Goal: Communication & Community: Answer question/provide support

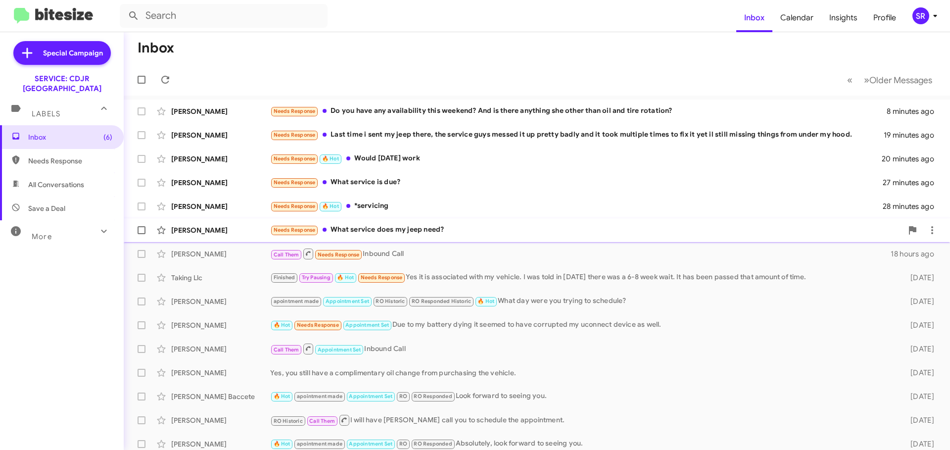
click at [346, 226] on div "Needs Response What service does my jeep need?" at bounding box center [586, 229] width 632 height 11
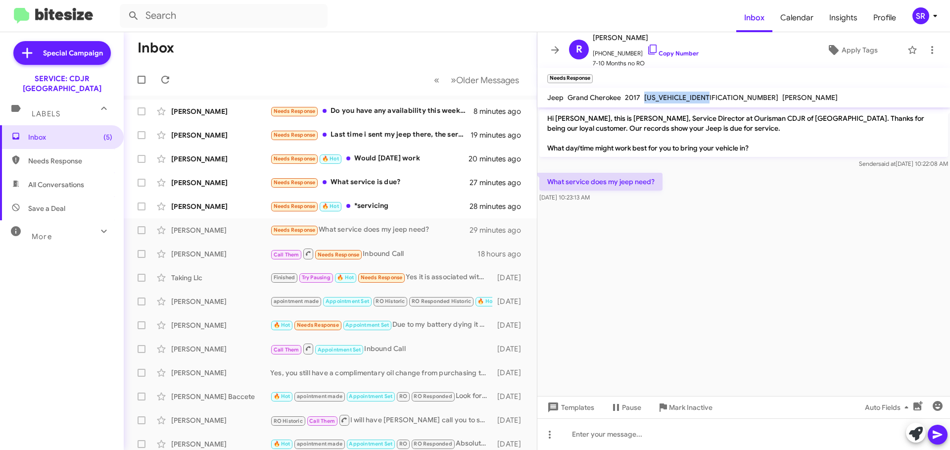
drag, startPoint x: 715, startPoint y: 96, endPoint x: 644, endPoint y: 102, distance: 71.4
click at [644, 102] on div "[US_VEHICLE_IDENTIFICATION_NUMBER]" at bounding box center [711, 97] width 138 height 12
copy span "[US_VEHICLE_IDENTIFICATION_NUMBER]"
click at [585, 432] on div at bounding box center [743, 434] width 412 height 32
click at [933, 430] on icon at bounding box center [937, 434] width 12 height 12
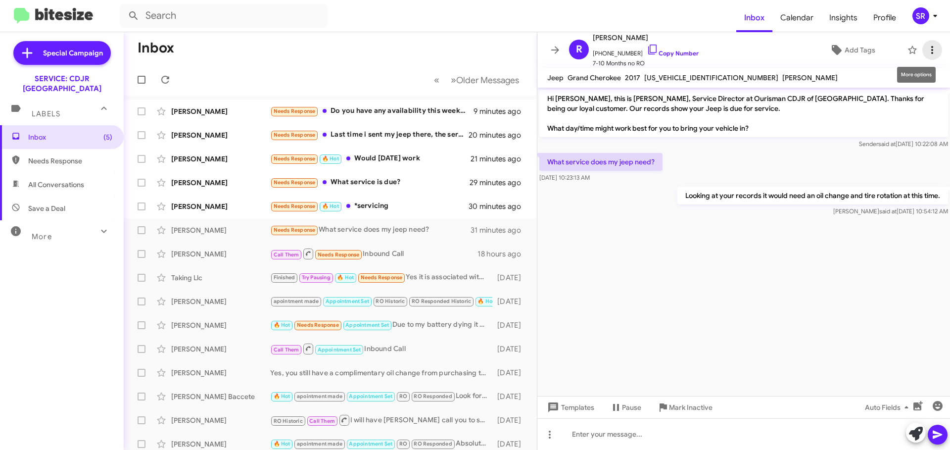
click at [925, 57] on button at bounding box center [932, 50] width 20 height 20
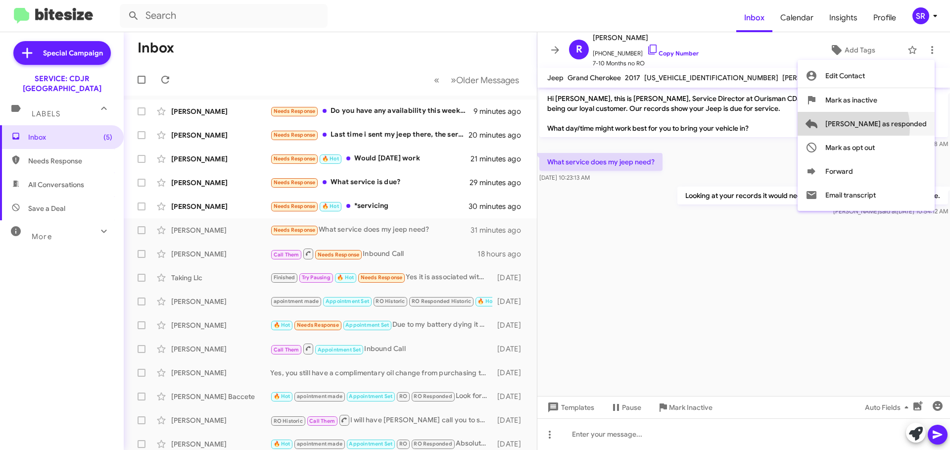
click at [892, 127] on span "[PERSON_NAME] as responded" at bounding box center [875, 124] width 101 height 24
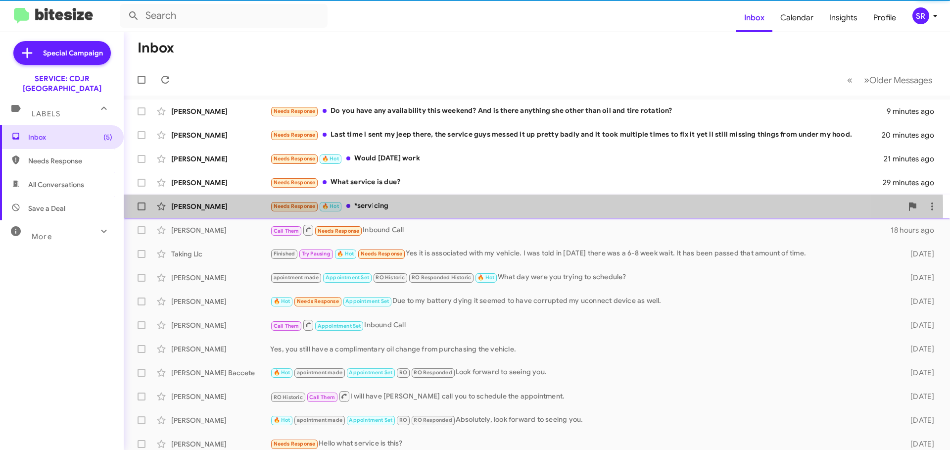
click at [466, 210] on div "Needs Response 🔥 Hot *servicing" at bounding box center [586, 205] width 632 height 11
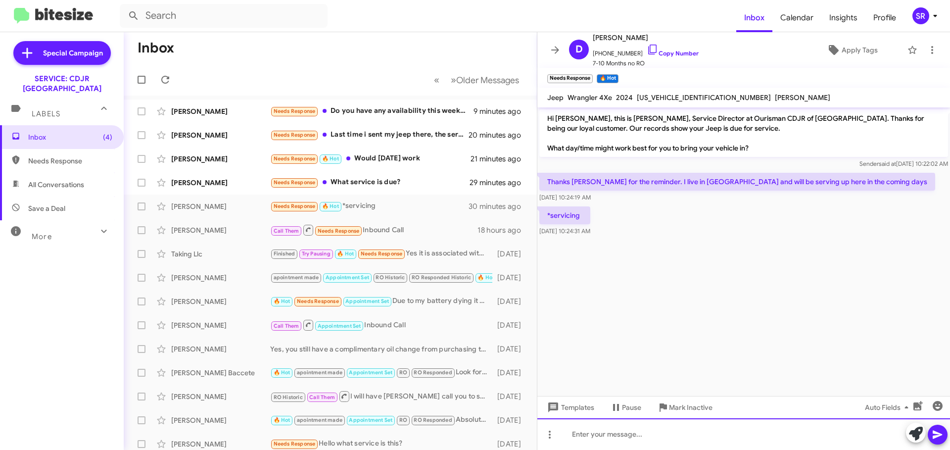
click at [596, 431] on div at bounding box center [743, 434] width 412 height 32
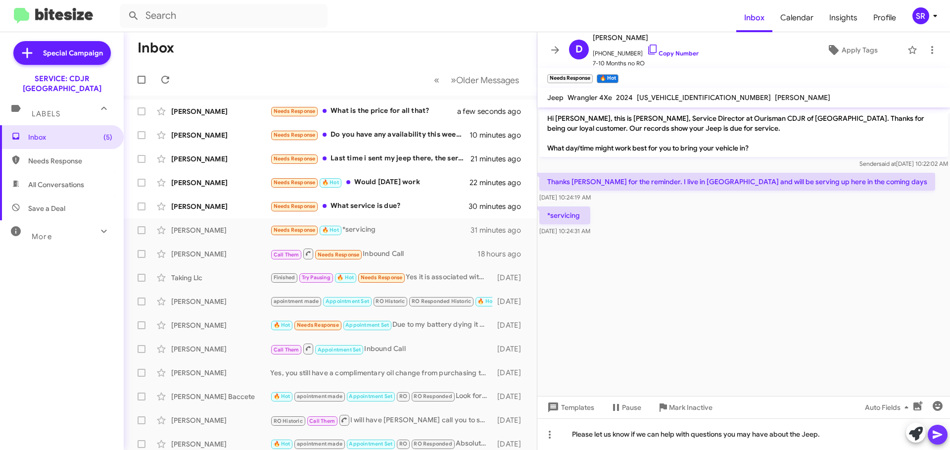
click at [937, 438] on icon at bounding box center [937, 434] width 12 height 12
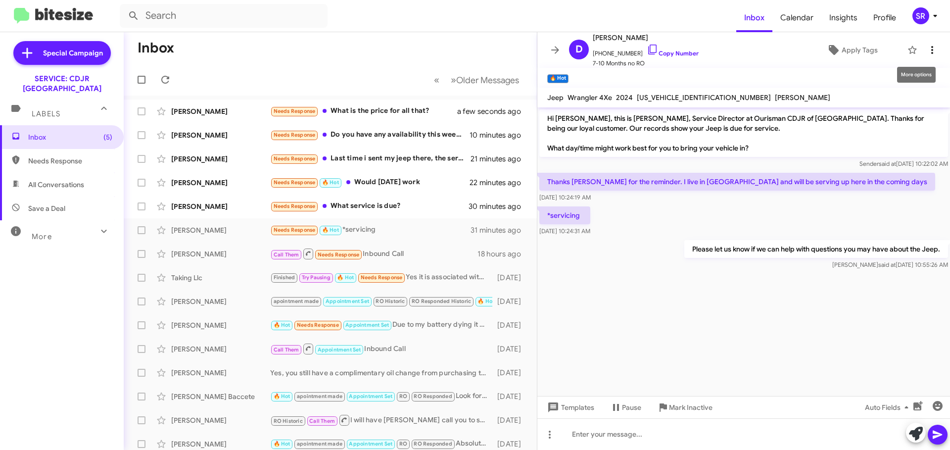
click at [926, 51] on icon at bounding box center [932, 50] width 12 height 12
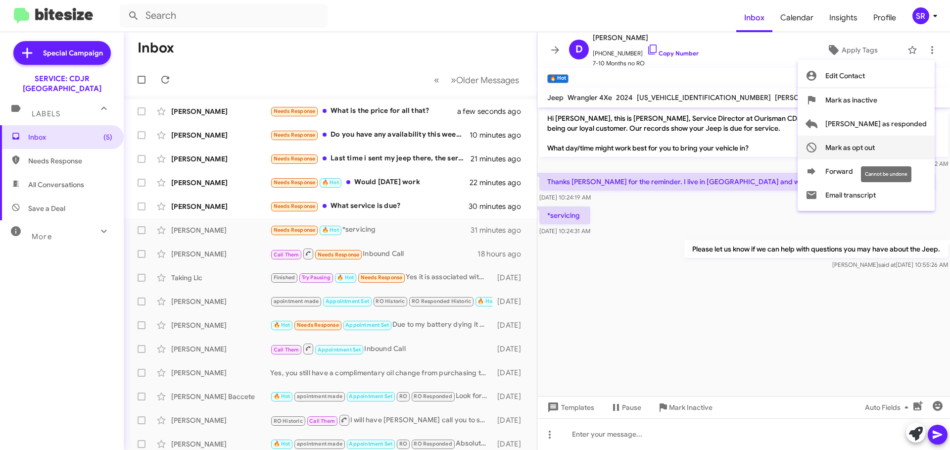
click at [873, 149] on span "Mark as opt out" at bounding box center [849, 148] width 49 height 24
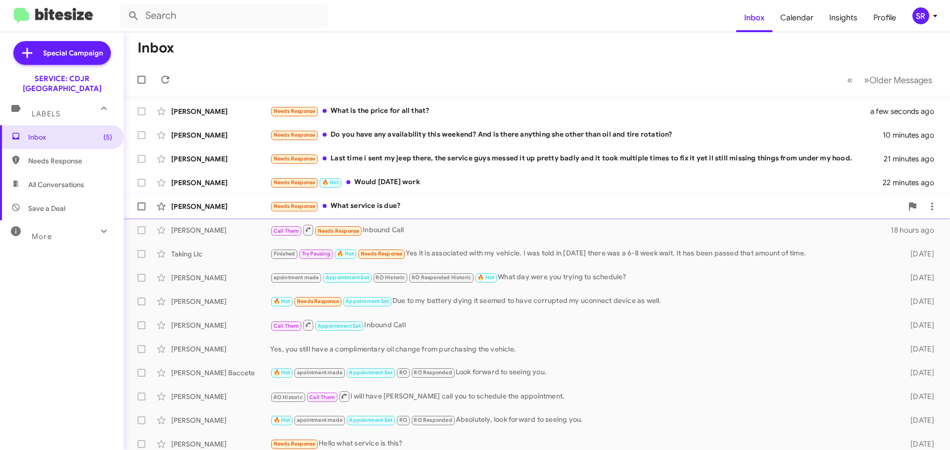
click at [464, 212] on div "Needs Response What service is due?" at bounding box center [586, 205] width 632 height 11
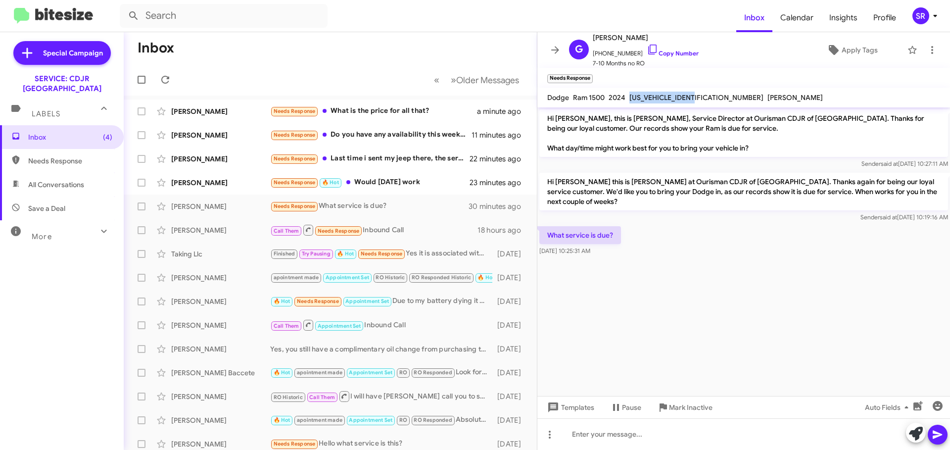
drag, startPoint x: 695, startPoint y: 97, endPoint x: 629, endPoint y: 97, distance: 66.8
click at [629, 97] on span "[US_VEHICLE_IDENTIFICATION_NUMBER]" at bounding box center [696, 97] width 134 height 9
copy span "[US_VEHICLE_IDENTIFICATION_NUMBER]"
click at [595, 425] on div at bounding box center [743, 434] width 412 height 32
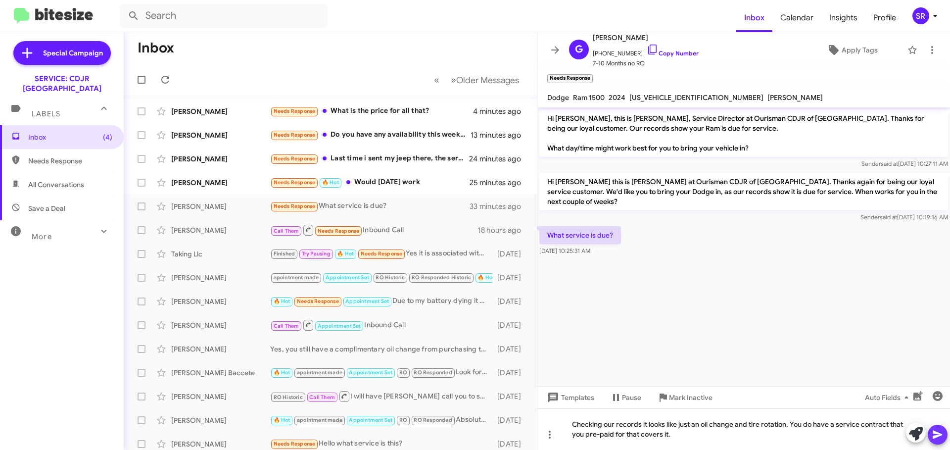
click at [932, 435] on icon at bounding box center [937, 434] width 12 height 12
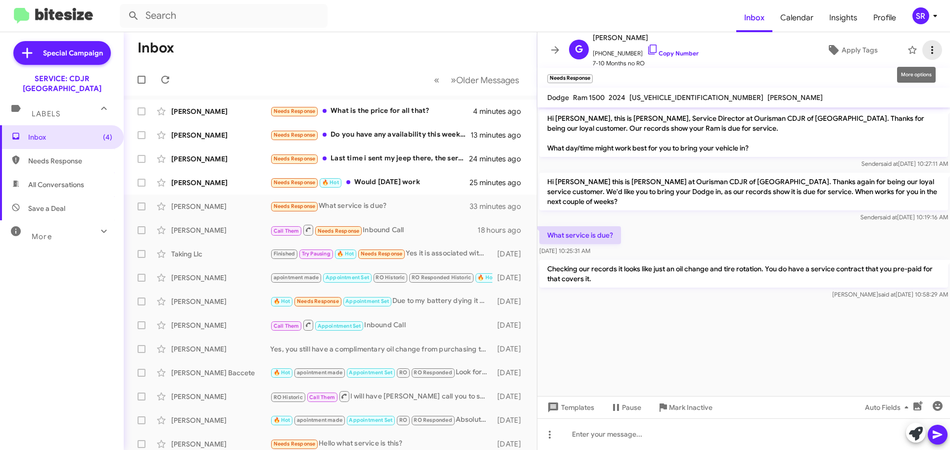
click at [926, 53] on icon at bounding box center [932, 50] width 12 height 12
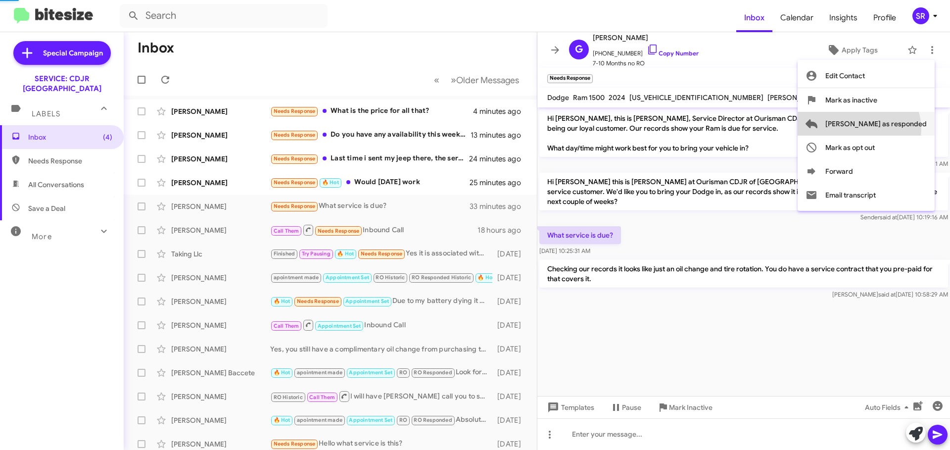
click at [898, 129] on span "[PERSON_NAME] as responded" at bounding box center [875, 124] width 101 height 24
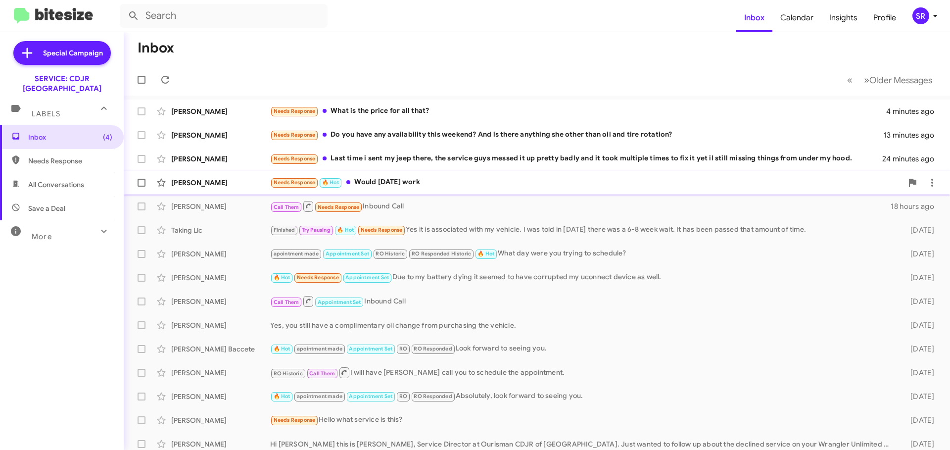
click at [431, 181] on div "Needs Response 🔥 Hot Would [DATE] work" at bounding box center [586, 182] width 632 height 11
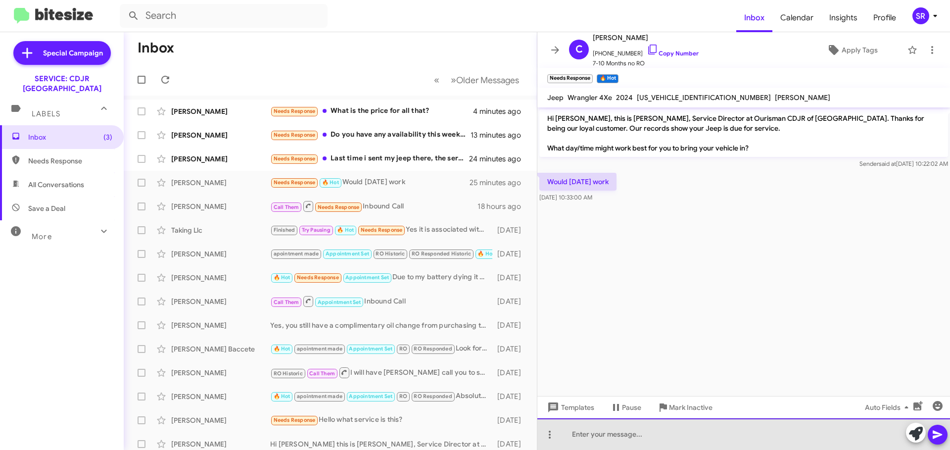
click at [606, 438] on div at bounding box center [743, 434] width 412 height 32
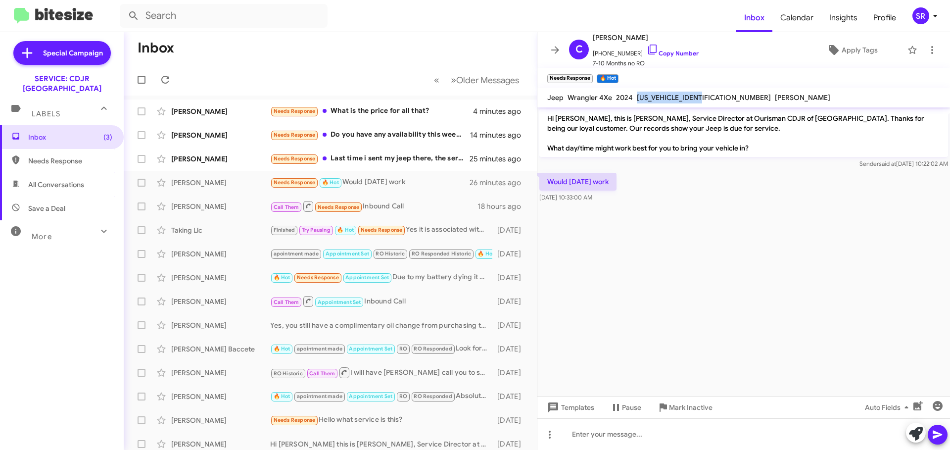
drag, startPoint x: 706, startPoint y: 95, endPoint x: 636, endPoint y: 95, distance: 70.7
click at [636, 95] on div "[US_VEHICLE_IDENTIFICATION_NUMBER]" at bounding box center [704, 97] width 138 height 12
copy span "[US_VEHICLE_IDENTIFICATION_NUMBER]"
click at [616, 433] on div at bounding box center [743, 434] width 412 height 32
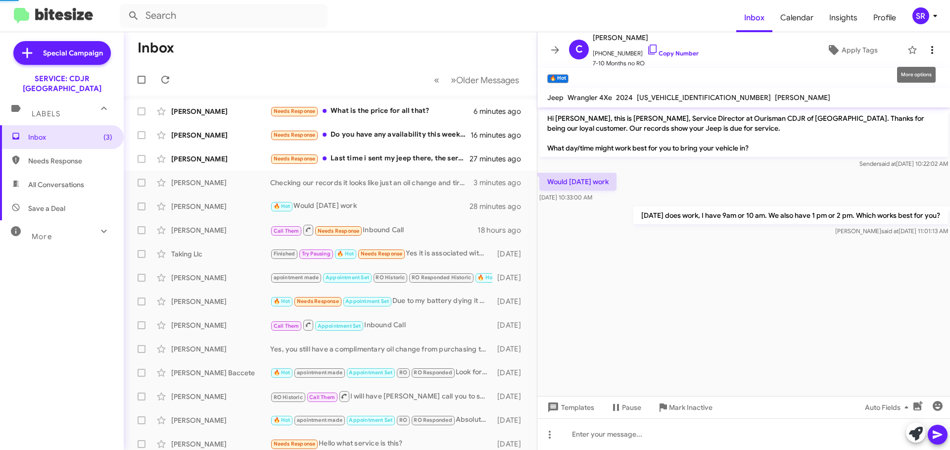
click at [926, 54] on icon at bounding box center [932, 50] width 12 height 12
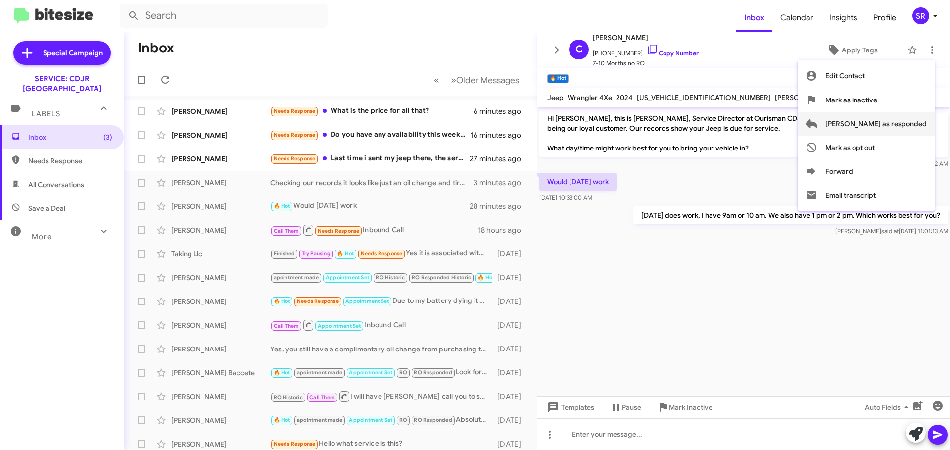
click at [890, 121] on span "[PERSON_NAME] as responded" at bounding box center [875, 124] width 101 height 24
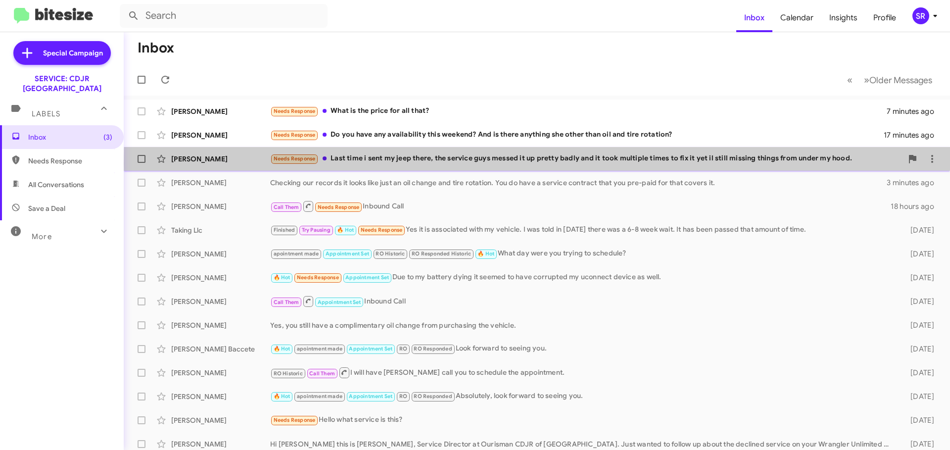
click at [712, 164] on div "Needs Response Last time i sent my jeep there, the service guys messed it up pr…" at bounding box center [586, 158] width 632 height 11
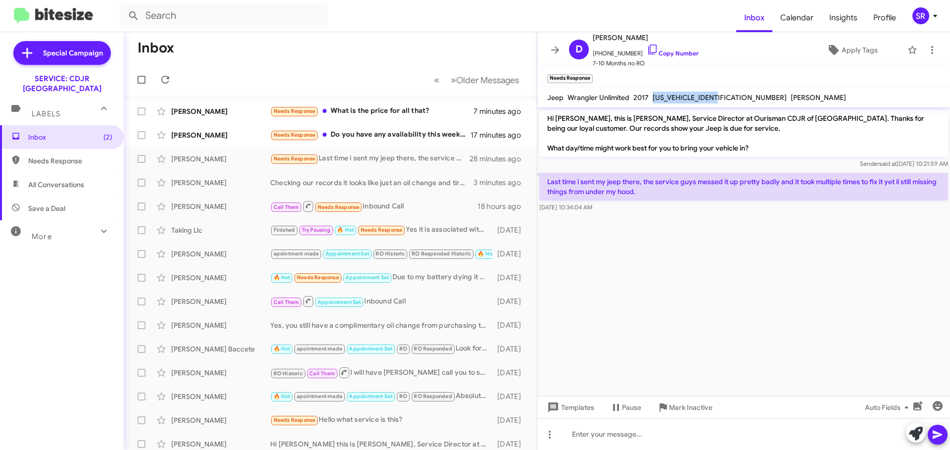
drag, startPoint x: 726, startPoint y: 97, endPoint x: 652, endPoint y: 105, distance: 74.1
click at [652, 105] on mat-toolbar "Jeep Wrangler Unlimited 2017 [US_VEHICLE_IDENTIFICATION_NUMBER] [PERSON_NAME]" at bounding box center [743, 98] width 412 height 20
copy span "[US_VEHICLE_IDENTIFICATION_NUMBER]"
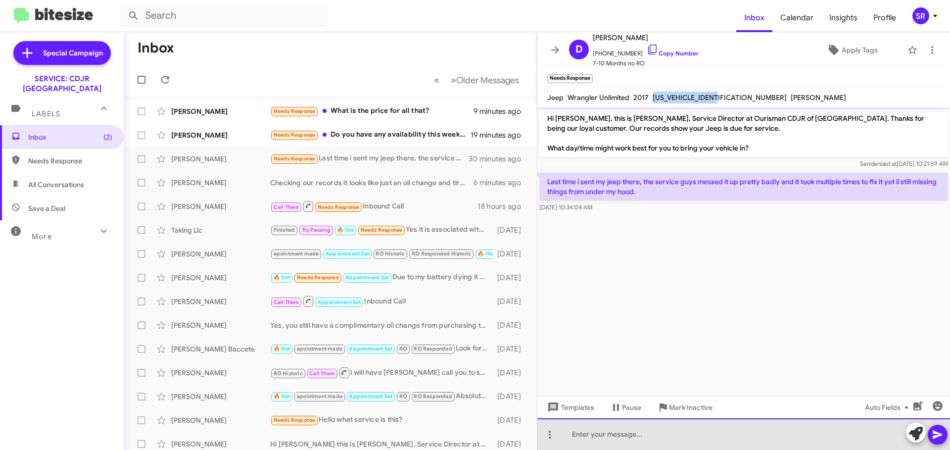
click at [607, 436] on div at bounding box center [743, 434] width 412 height 32
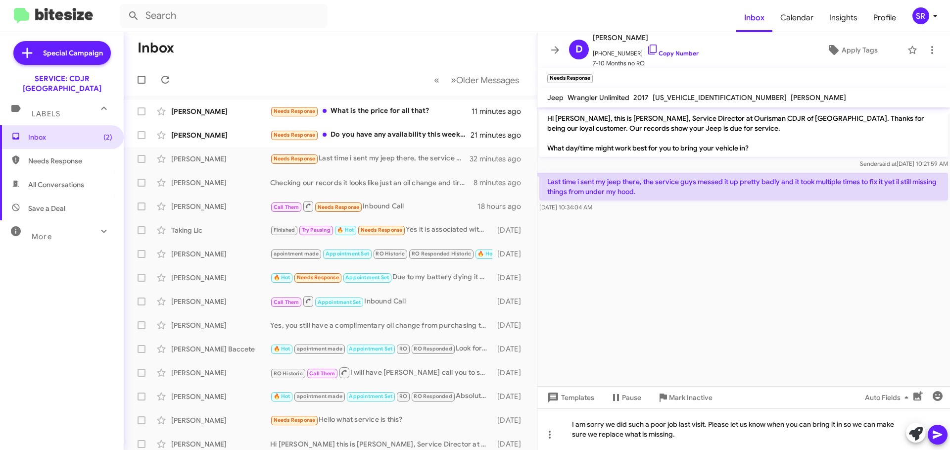
click at [934, 428] on icon at bounding box center [937, 434] width 12 height 12
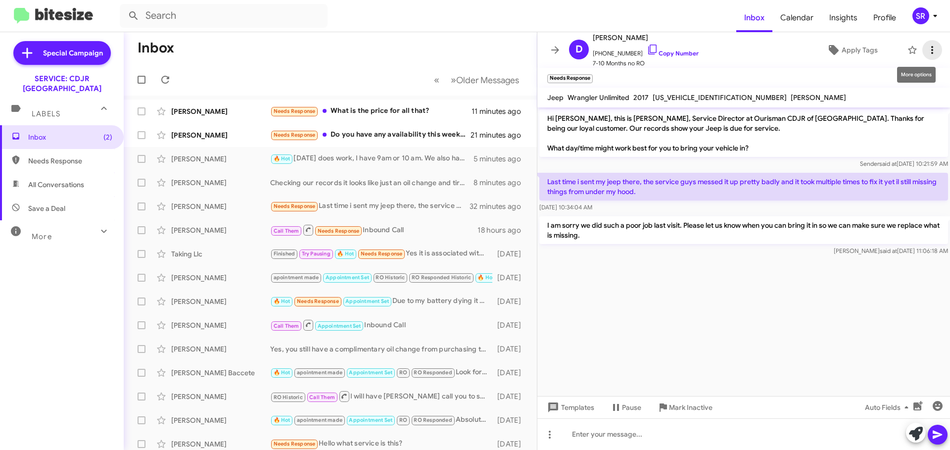
click at [926, 54] on icon at bounding box center [932, 50] width 12 height 12
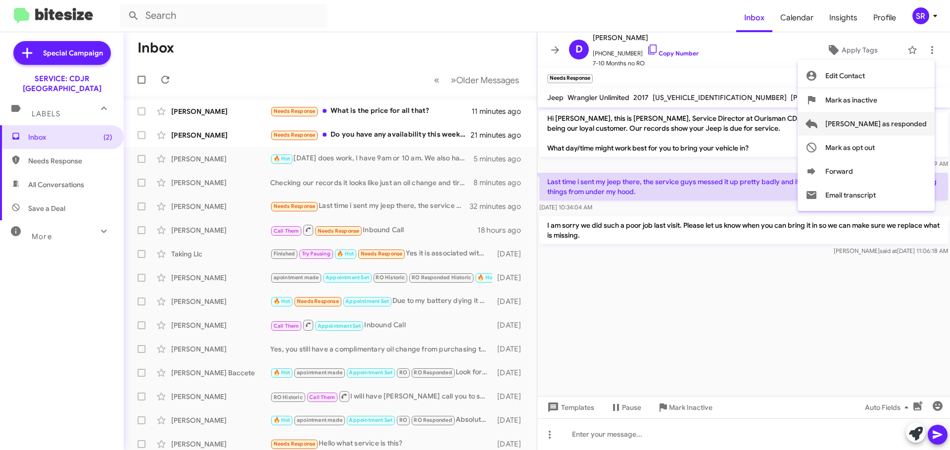
click at [895, 119] on span "[PERSON_NAME] as responded" at bounding box center [875, 124] width 101 height 24
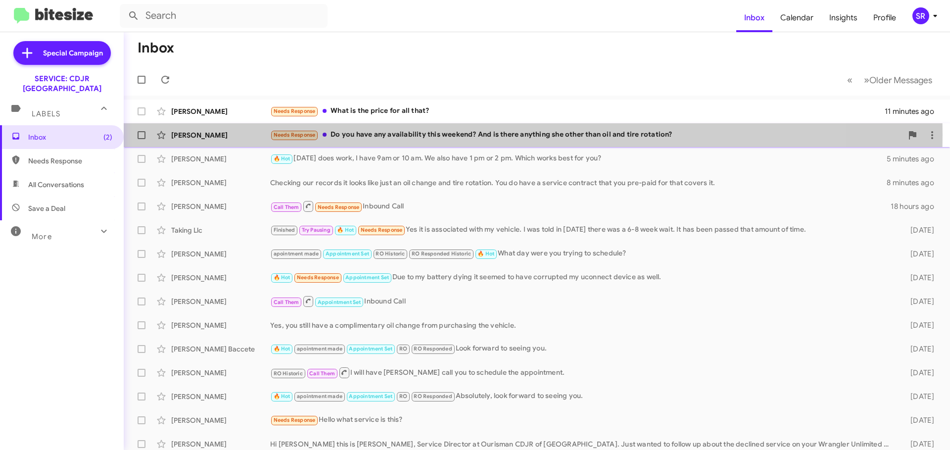
click at [391, 135] on div "Needs Response Do you have any availability this weekend? And is there anything…" at bounding box center [586, 134] width 632 height 11
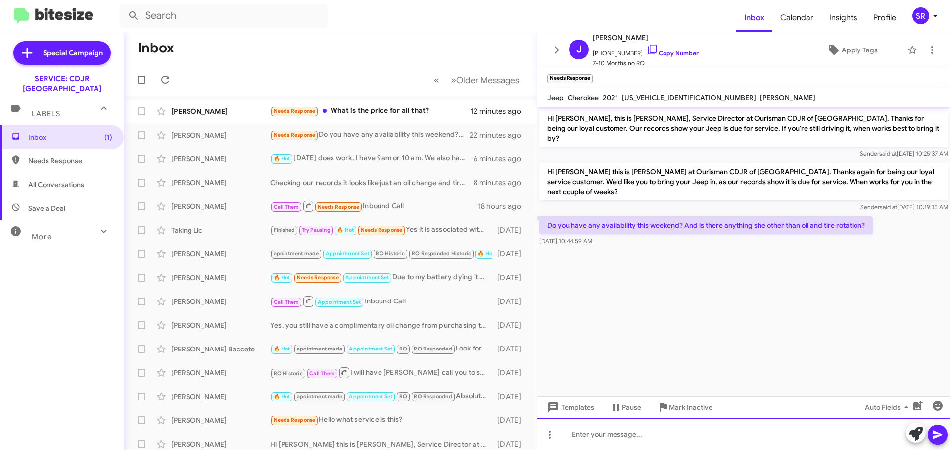
click at [611, 433] on div at bounding box center [743, 434] width 412 height 32
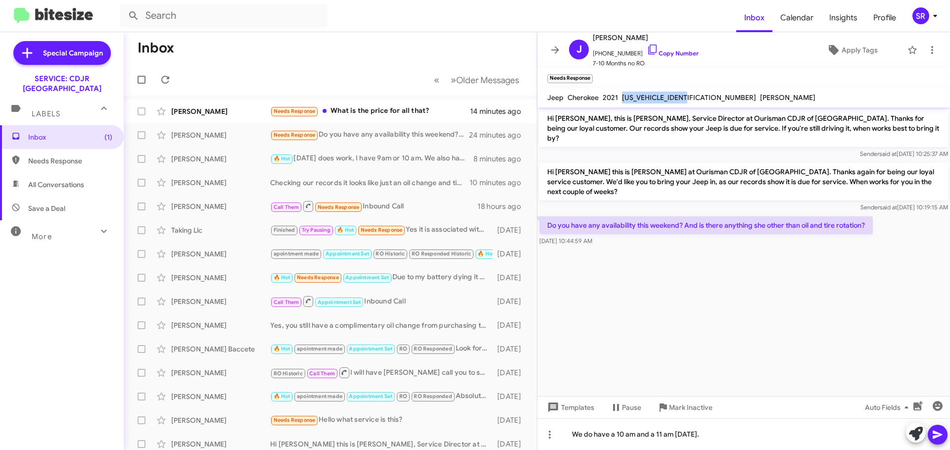
drag, startPoint x: 695, startPoint y: 99, endPoint x: 622, endPoint y: 102, distance: 73.7
click at [622, 102] on div "[US_VEHICLE_IDENTIFICATION_NUMBER]" at bounding box center [689, 97] width 138 height 12
copy span "[US_VEHICLE_IDENTIFICATION_NUMBER]"
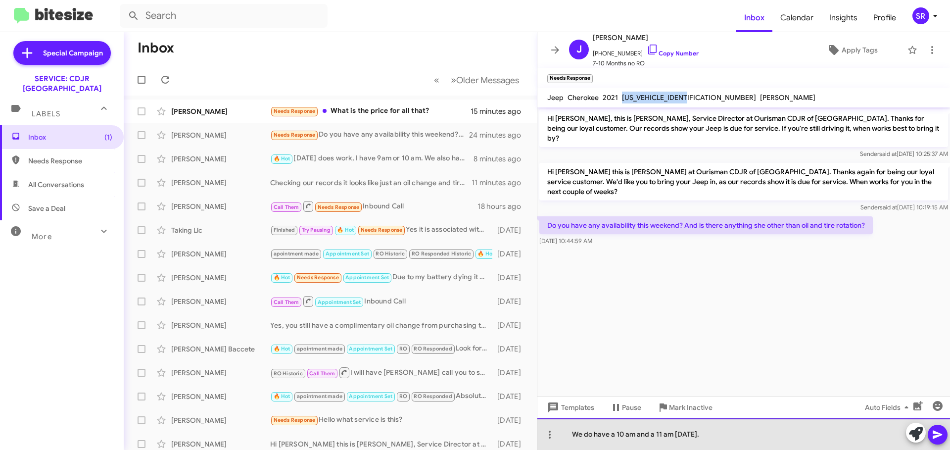
click at [726, 434] on div "We do have a 10 am and a 11 am [DATE]." at bounding box center [743, 434] width 412 height 32
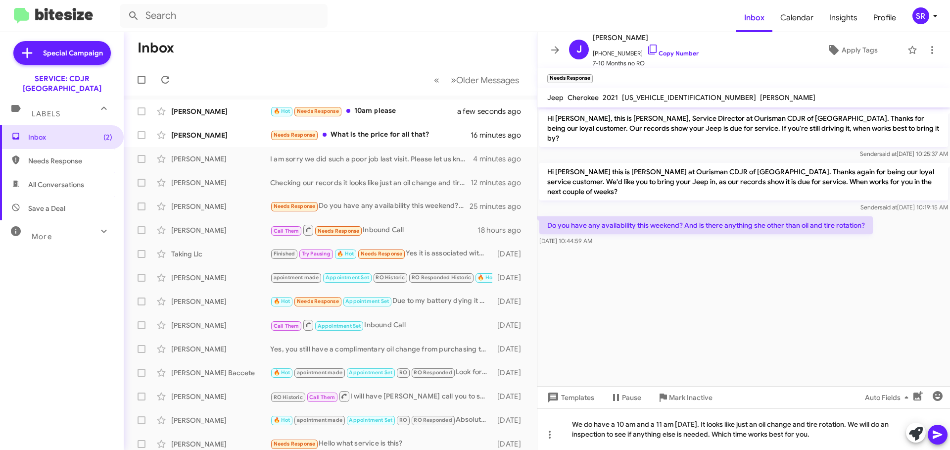
click at [932, 432] on icon at bounding box center [937, 434] width 12 height 12
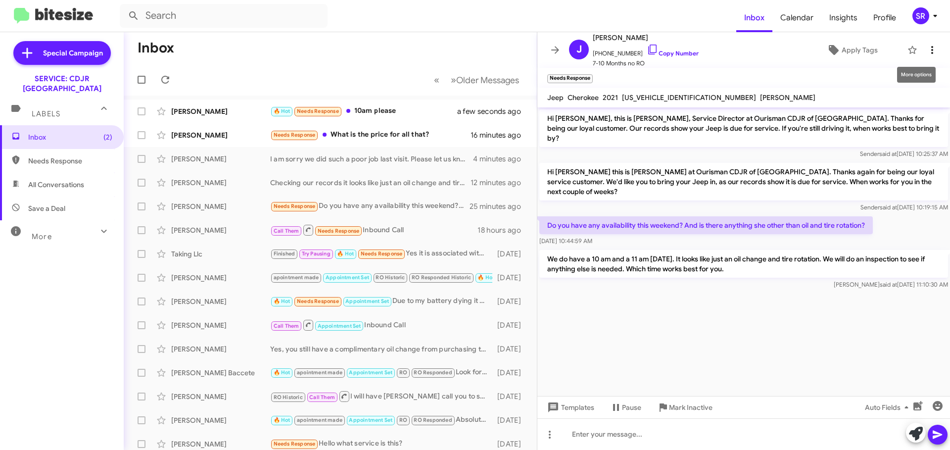
click at [926, 48] on icon at bounding box center [932, 50] width 12 height 12
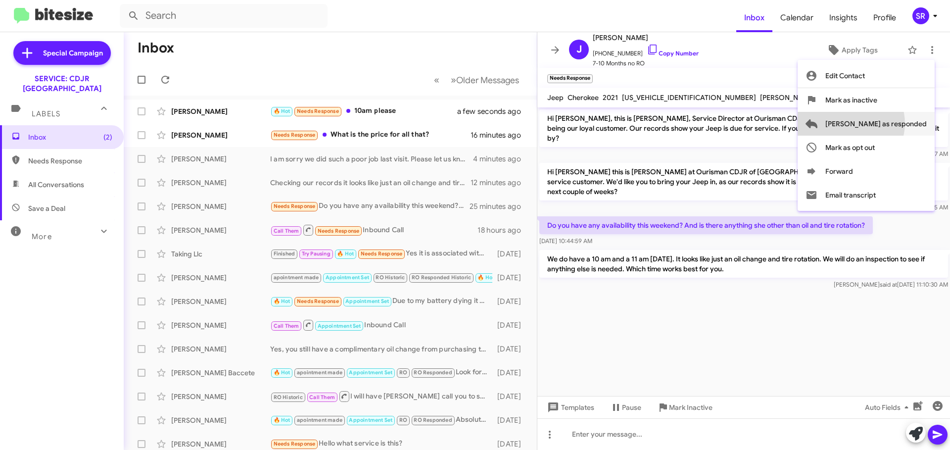
click at [890, 123] on span "[PERSON_NAME] as responded" at bounding box center [875, 124] width 101 height 24
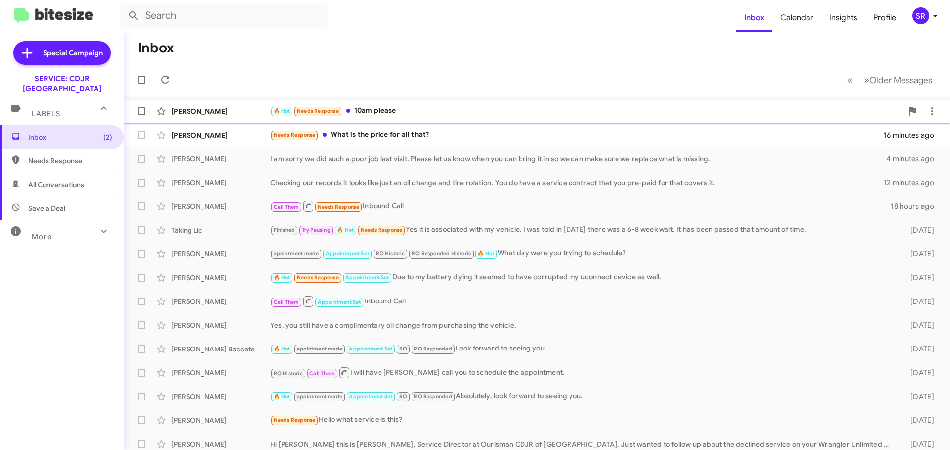
click at [432, 110] on div "🔥 Hot Needs Response 10am please" at bounding box center [586, 110] width 632 height 11
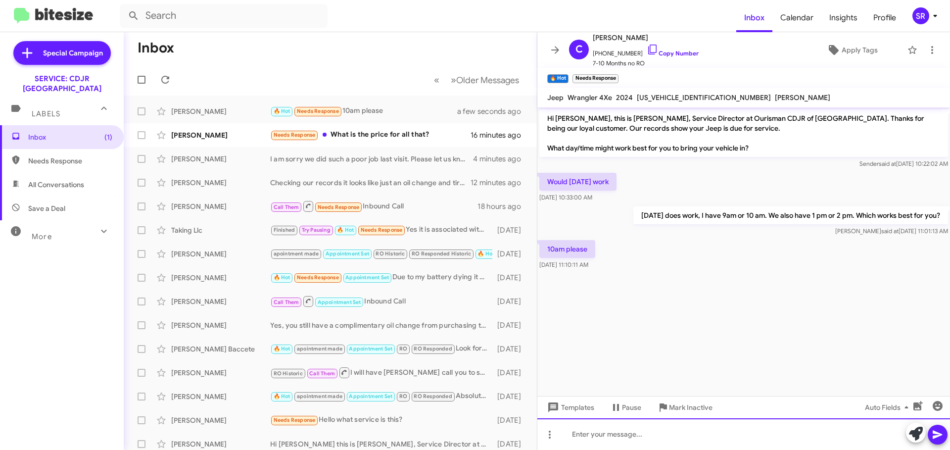
click at [620, 441] on div at bounding box center [743, 434] width 412 height 32
click at [934, 432] on icon at bounding box center [936, 434] width 9 height 8
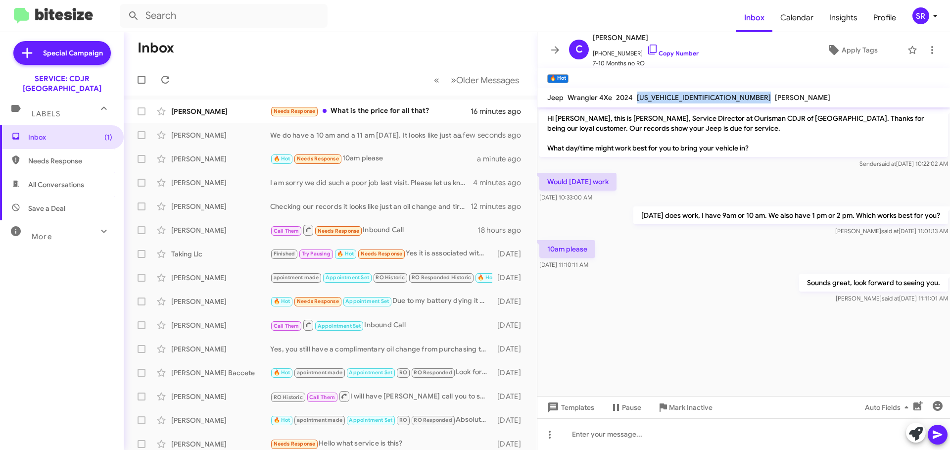
drag, startPoint x: 708, startPoint y: 97, endPoint x: 635, endPoint y: 104, distance: 73.0
click at [635, 104] on mat-toolbar "Jeep Wrangler 4Xe 2024 [US_VEHICLE_IDENTIFICATION_NUMBER] [PERSON_NAME]" at bounding box center [743, 98] width 412 height 20
copy span "[US_VEHICLE_IDENTIFICATION_NUMBER]"
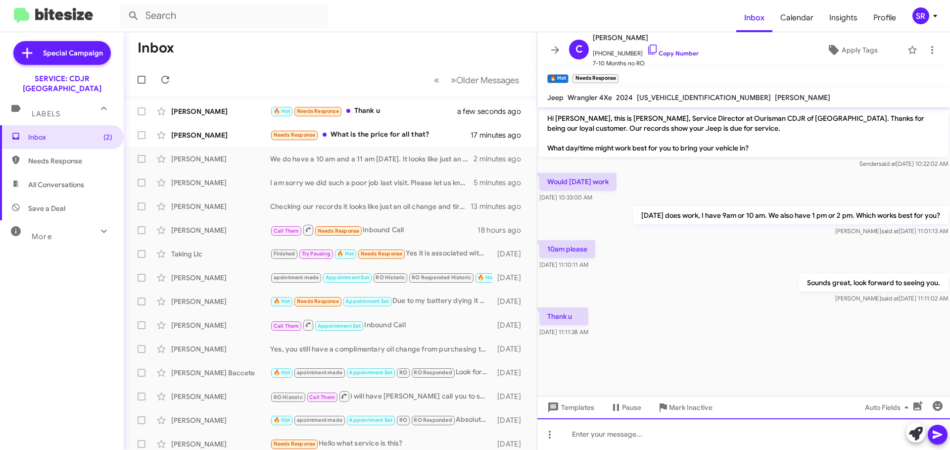
click at [605, 436] on div at bounding box center [743, 434] width 412 height 32
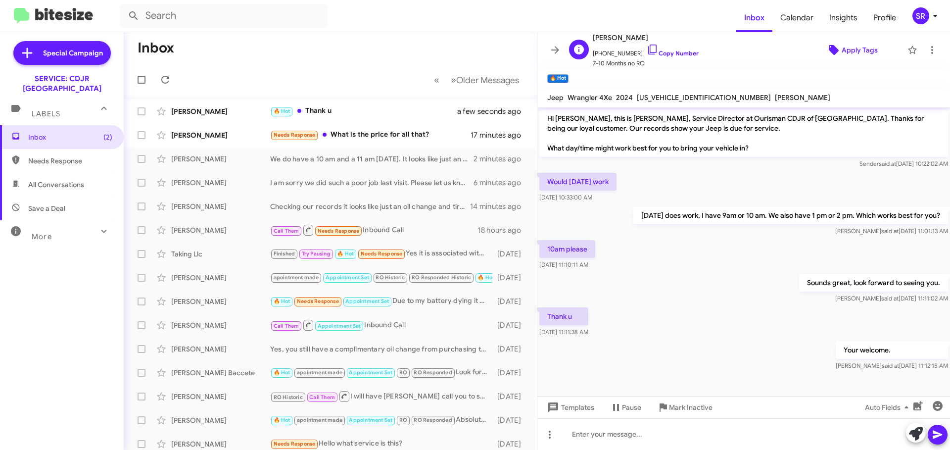
click at [841, 55] on span "Apply Tags" at bounding box center [859, 50] width 36 height 18
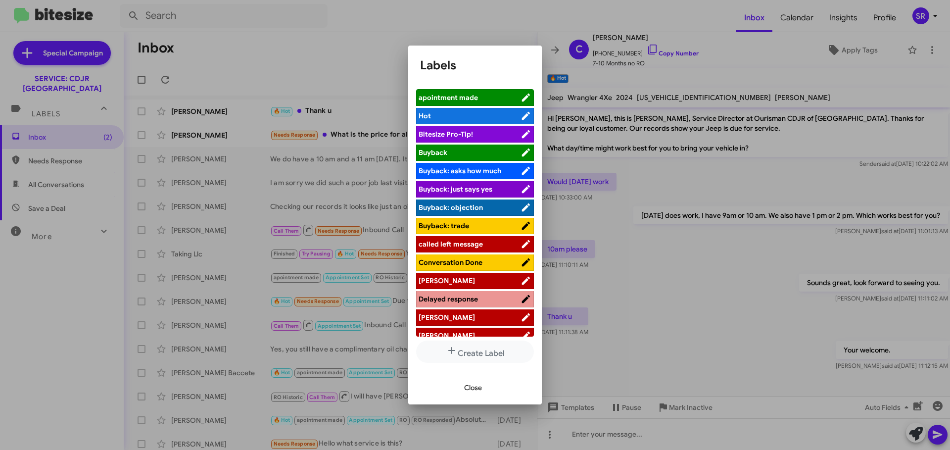
click at [481, 96] on span "apointment made" at bounding box center [469, 97] width 102 height 10
click at [471, 388] on span "Close" at bounding box center [473, 387] width 18 height 18
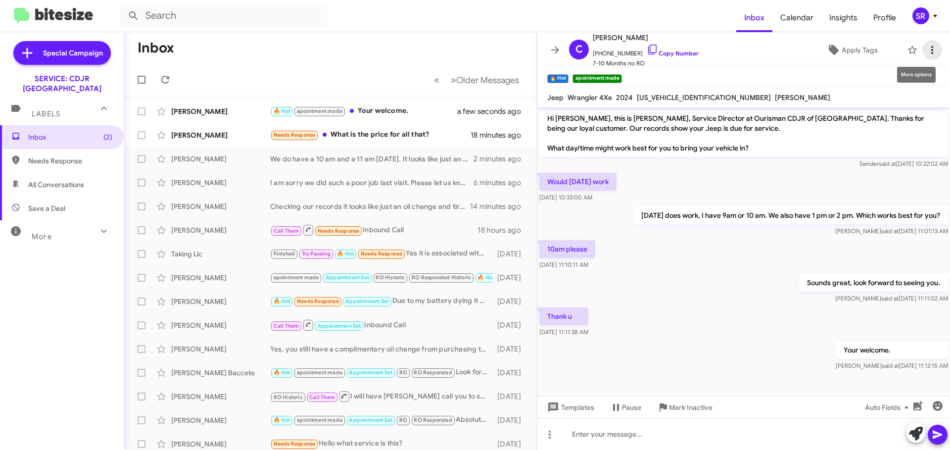
click at [931, 50] on icon at bounding box center [932, 50] width 2 height 8
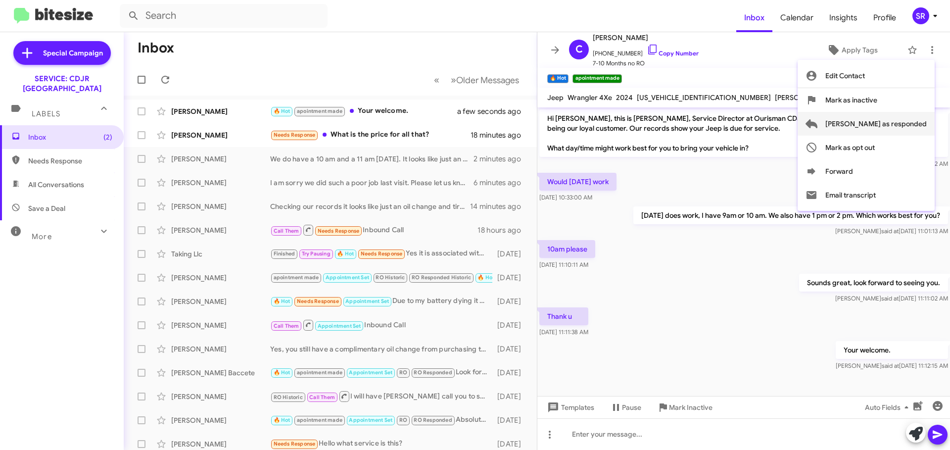
click at [889, 119] on span "[PERSON_NAME] as responded" at bounding box center [875, 124] width 101 height 24
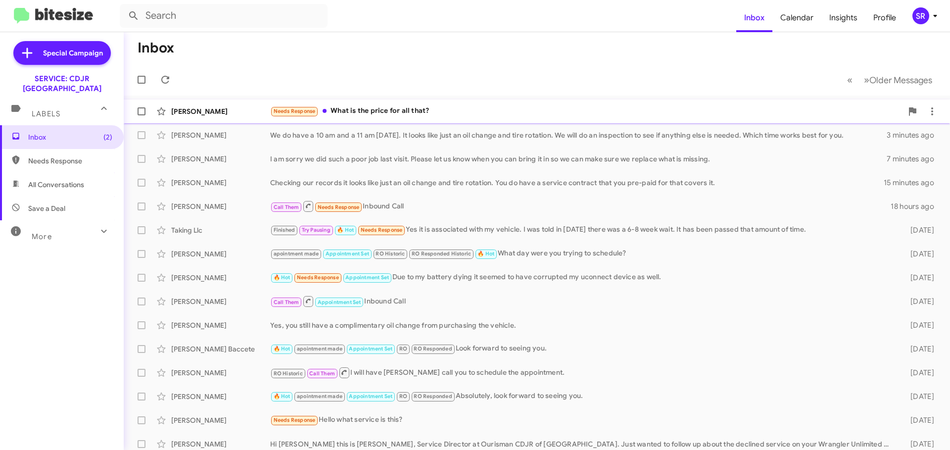
click at [390, 112] on div "Needs Response What is the price for all that?" at bounding box center [586, 110] width 632 height 11
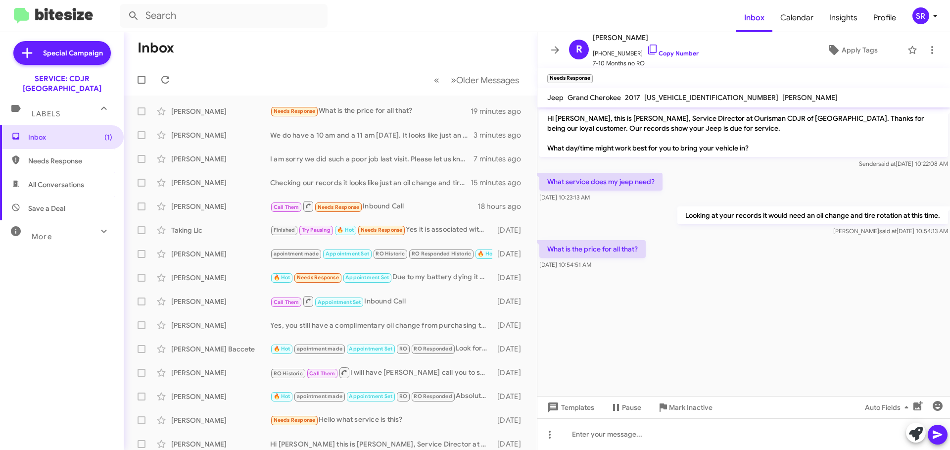
drag, startPoint x: 715, startPoint y: 98, endPoint x: 643, endPoint y: 99, distance: 71.7
click at [643, 99] on div "[US_VEHICLE_IDENTIFICATION_NUMBER]" at bounding box center [711, 97] width 138 height 12
copy span "[US_VEHICLE_IDENTIFICATION_NUMBER]"
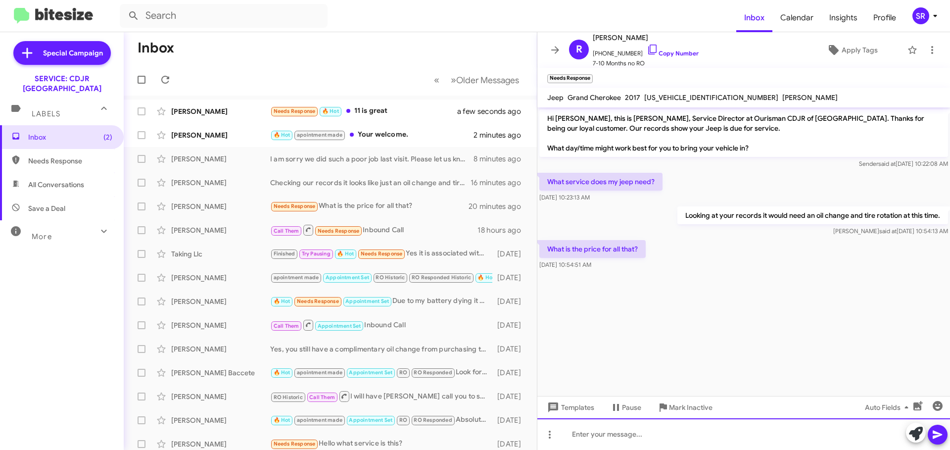
click at [596, 436] on div at bounding box center [743, 434] width 412 height 32
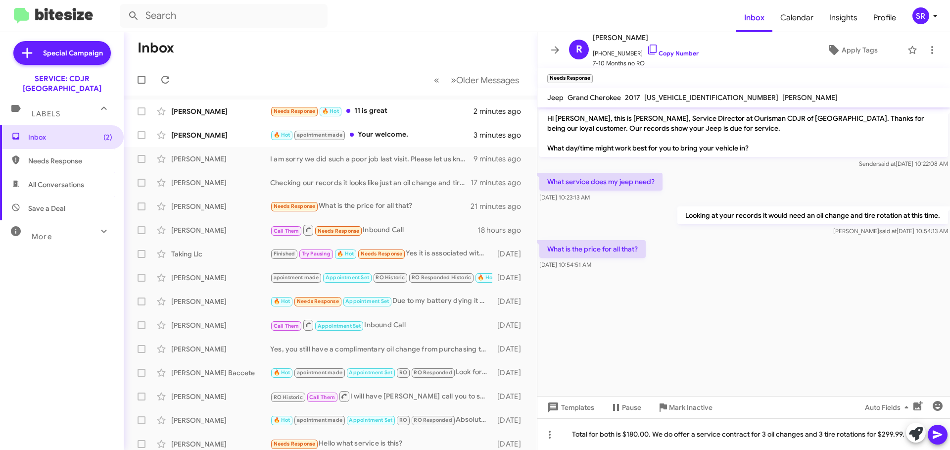
click at [941, 434] on icon at bounding box center [936, 434] width 9 height 8
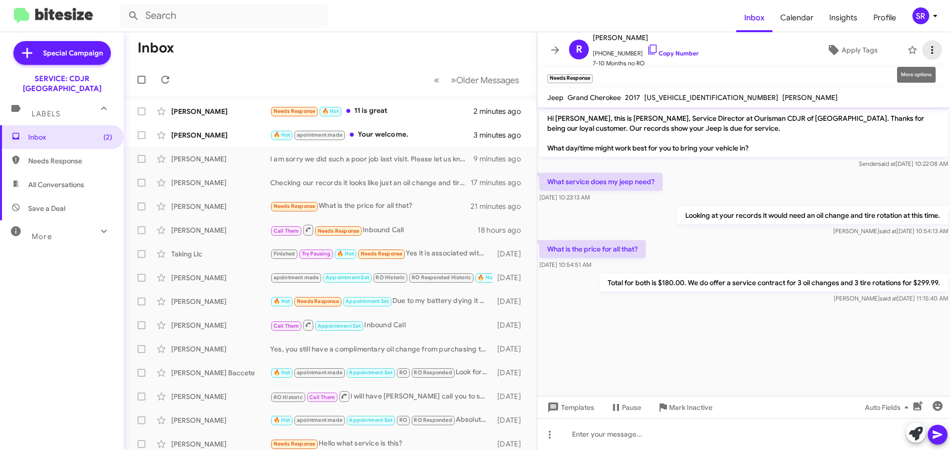
click at [926, 50] on icon at bounding box center [932, 50] width 12 height 12
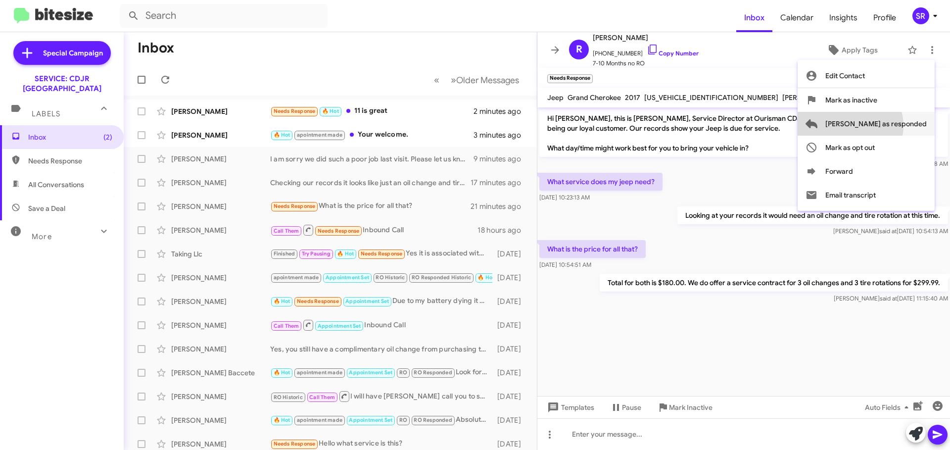
click at [889, 126] on span "[PERSON_NAME] as responded" at bounding box center [875, 124] width 101 height 24
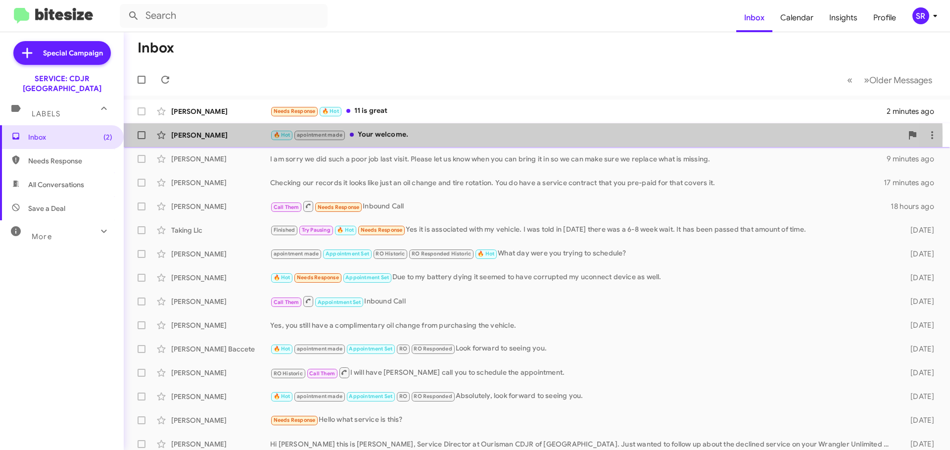
click at [428, 137] on div "🔥 Hot apointment made Your welcome." at bounding box center [586, 134] width 632 height 11
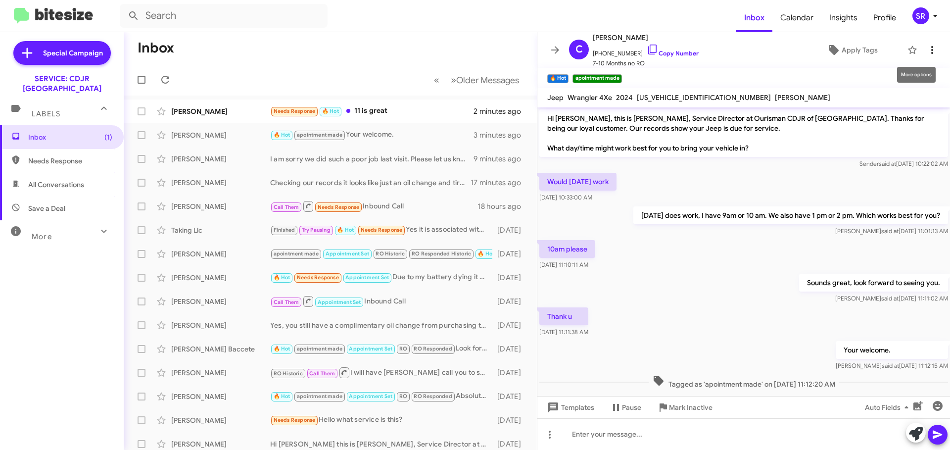
click at [931, 50] on icon at bounding box center [932, 50] width 2 height 8
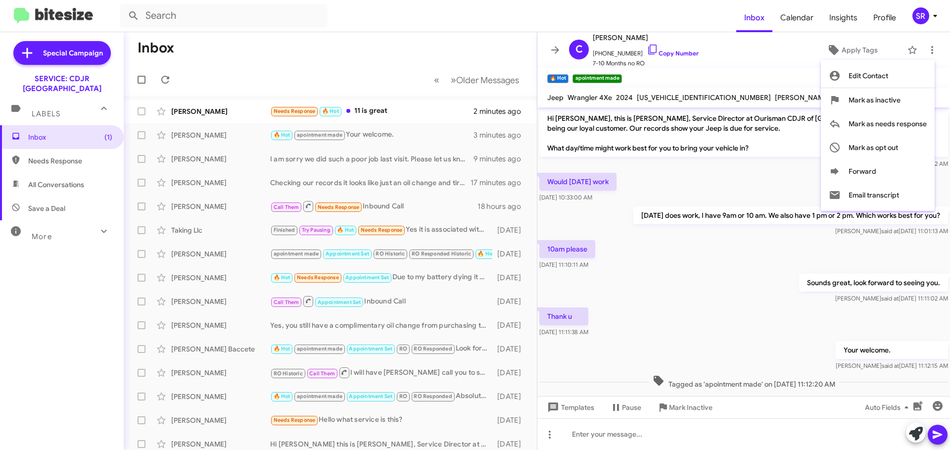
click at [800, 77] on div at bounding box center [475, 225] width 950 height 450
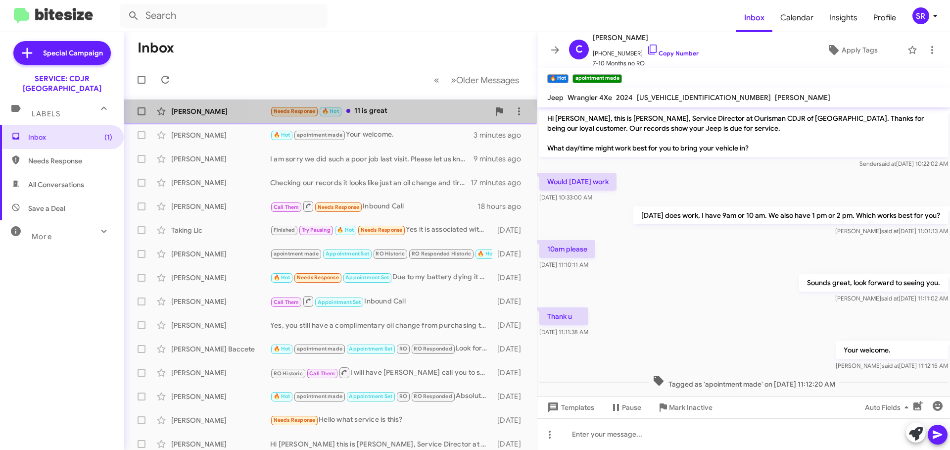
click at [415, 105] on div "Needs Response 🔥 Hot 11 is great" at bounding box center [379, 110] width 219 height 11
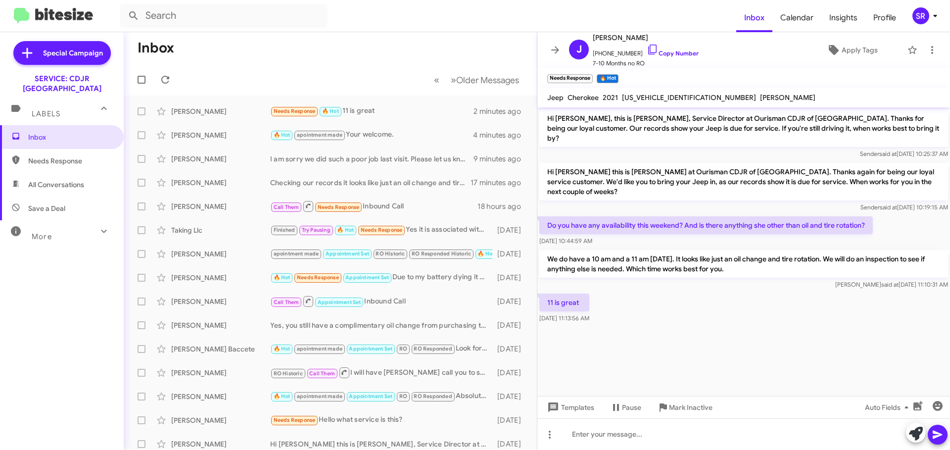
drag, startPoint x: 695, startPoint y: 96, endPoint x: 621, endPoint y: 100, distance: 74.3
click at [621, 100] on div "[US_VEHICLE_IDENTIFICATION_NUMBER]" at bounding box center [689, 97] width 138 height 12
copy span "[US_VEHICLE_IDENTIFICATION_NUMBER]"
drag, startPoint x: 642, startPoint y: 442, endPoint x: 654, endPoint y: 430, distance: 16.8
click at [642, 442] on div at bounding box center [743, 434] width 412 height 32
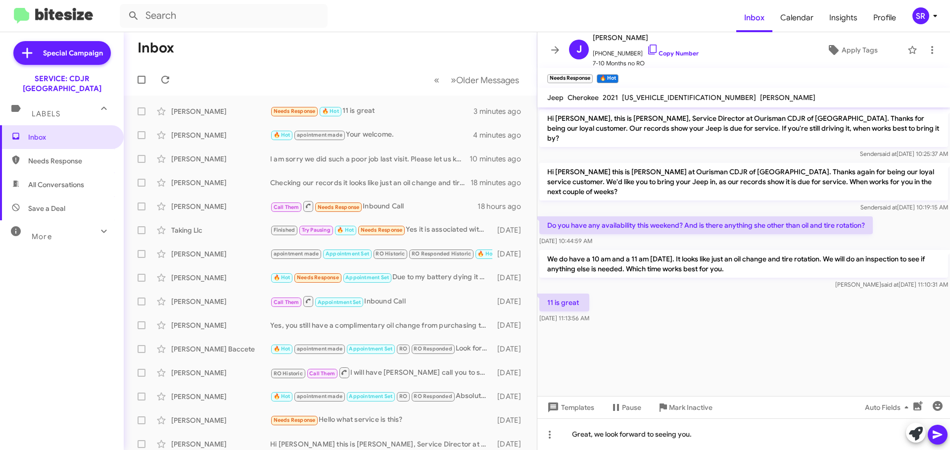
click at [937, 436] on icon at bounding box center [936, 434] width 9 height 8
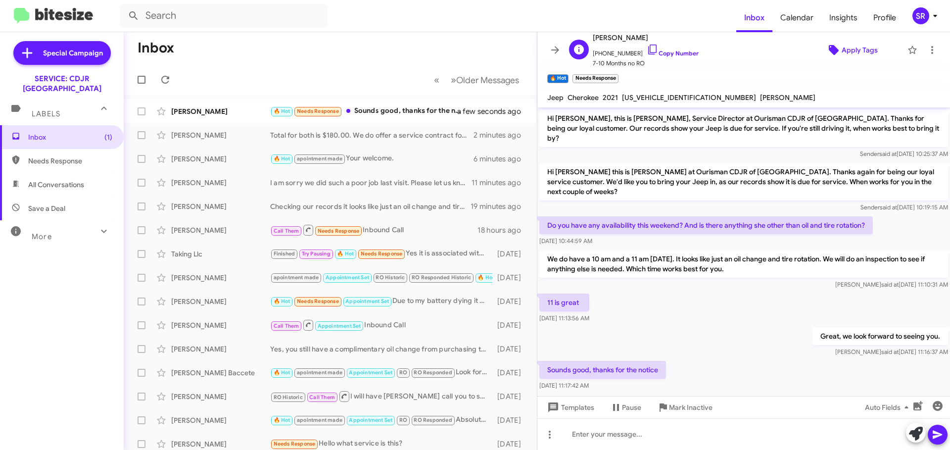
click at [855, 53] on span "Apply Tags" at bounding box center [859, 50] width 36 height 18
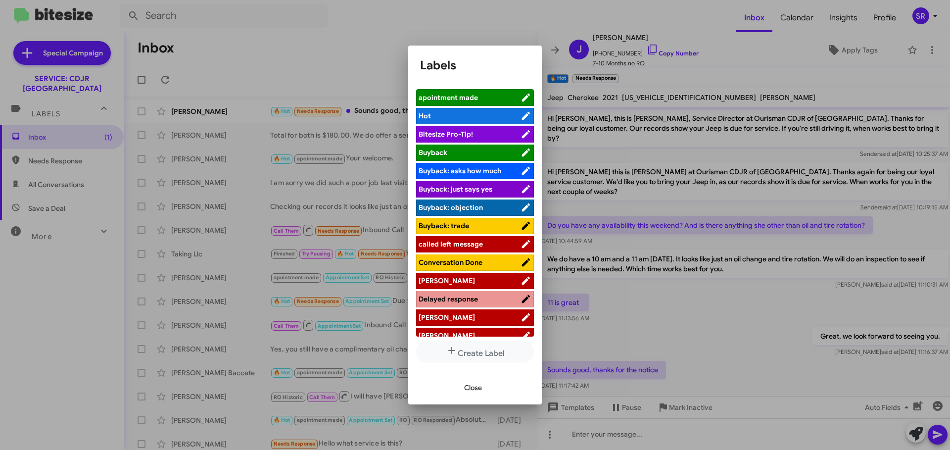
click at [491, 99] on span "apointment made" at bounding box center [469, 97] width 102 height 10
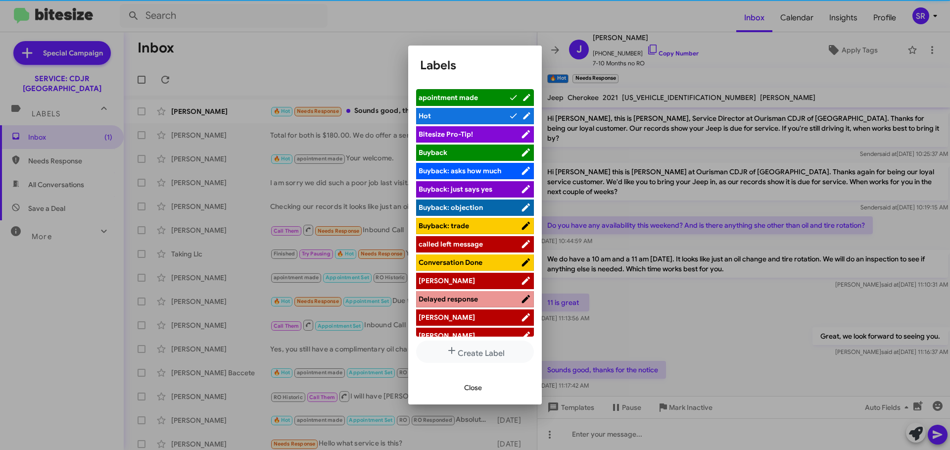
click at [478, 389] on span "Close" at bounding box center [473, 387] width 18 height 18
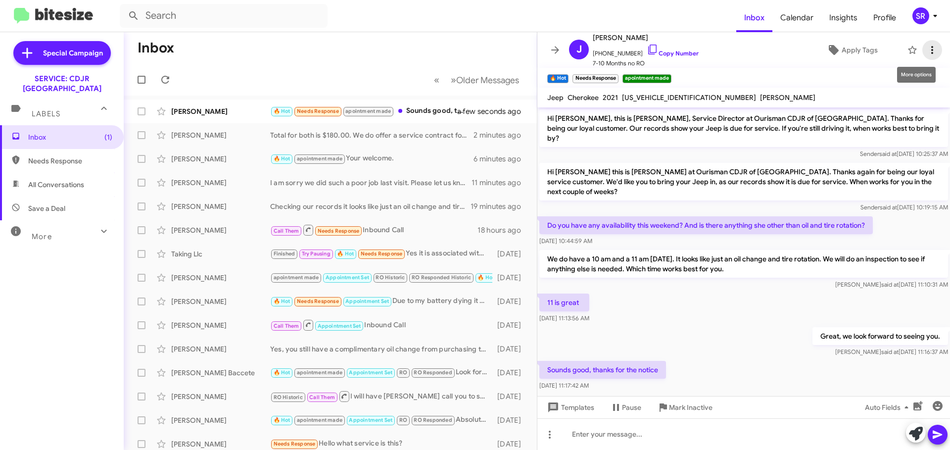
click at [927, 47] on icon at bounding box center [932, 50] width 12 height 12
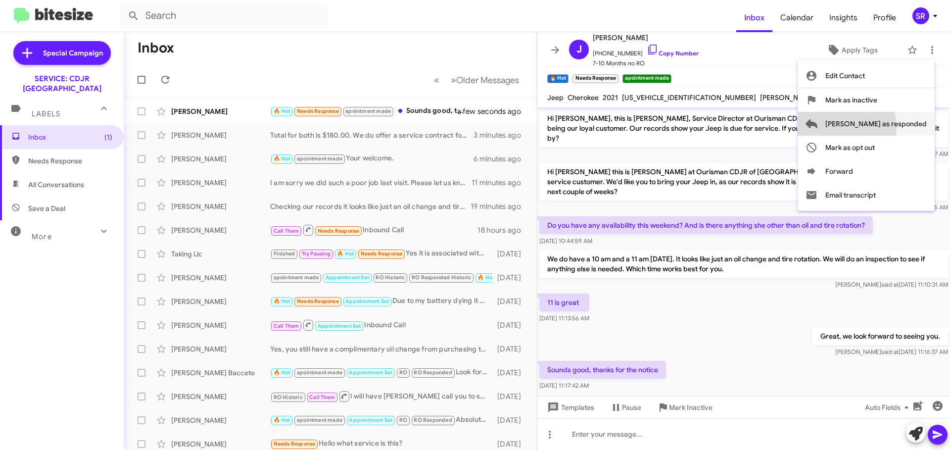
click at [880, 126] on span "[PERSON_NAME] as responded" at bounding box center [875, 124] width 101 height 24
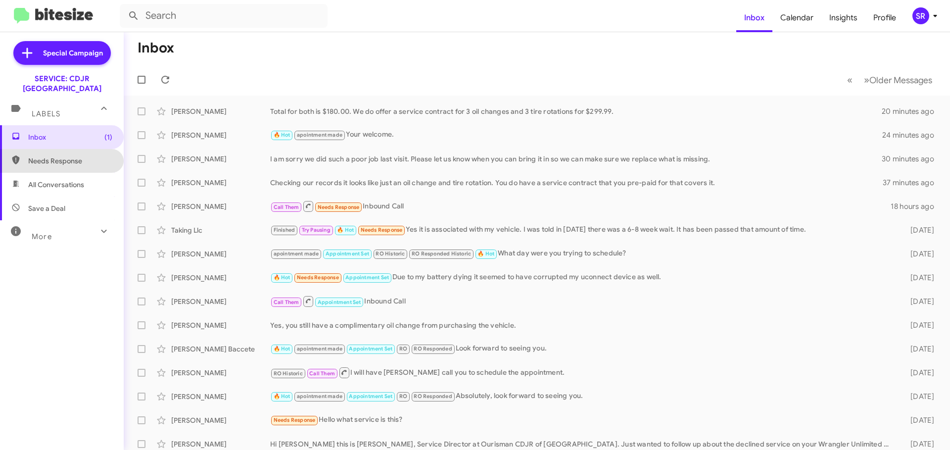
click at [77, 158] on span "Needs Response" at bounding box center [62, 161] width 124 height 24
type input "in:needs-response"
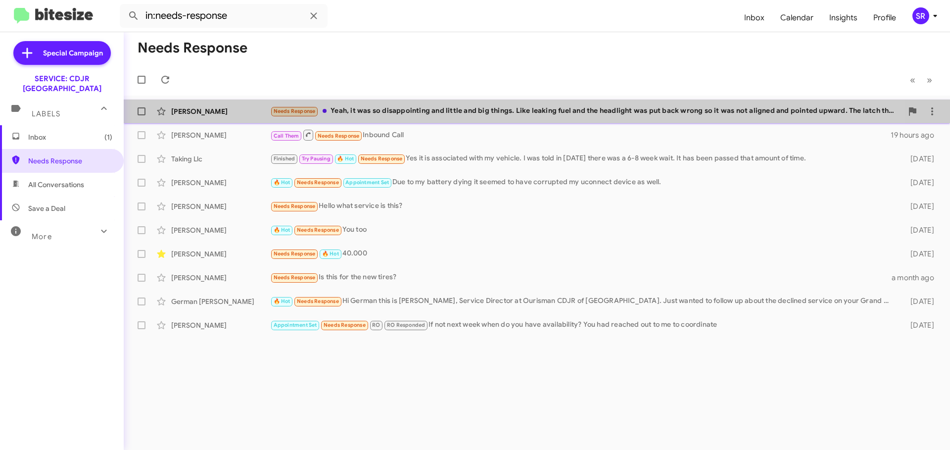
click at [425, 116] on div "Needs Response Yeah, it was so disappointing and little and big things. Like le…" at bounding box center [586, 110] width 632 height 11
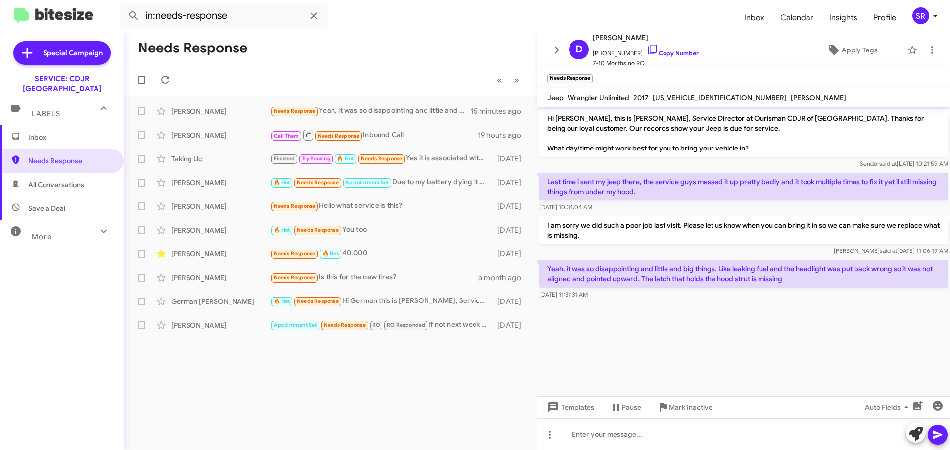
click at [62, 125] on span "Inbox" at bounding box center [62, 137] width 124 height 24
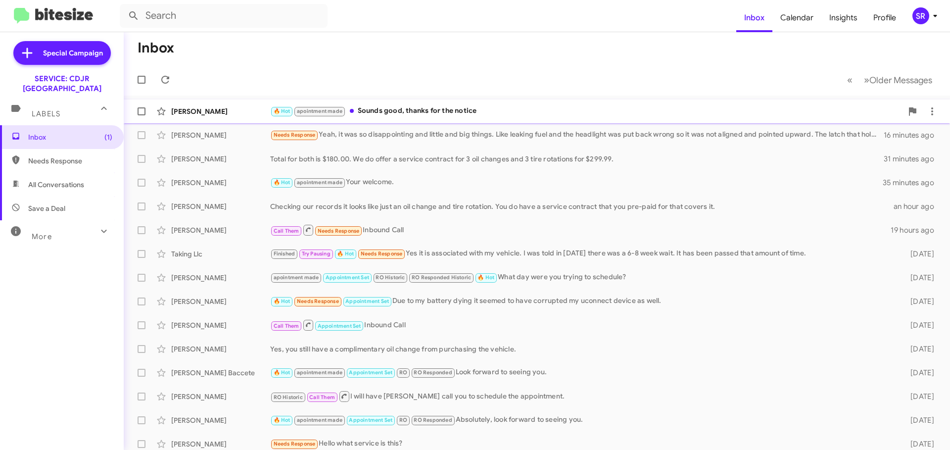
click at [419, 115] on div "🔥 Hot apointment made Sounds good, thanks for the notice" at bounding box center [586, 110] width 632 height 11
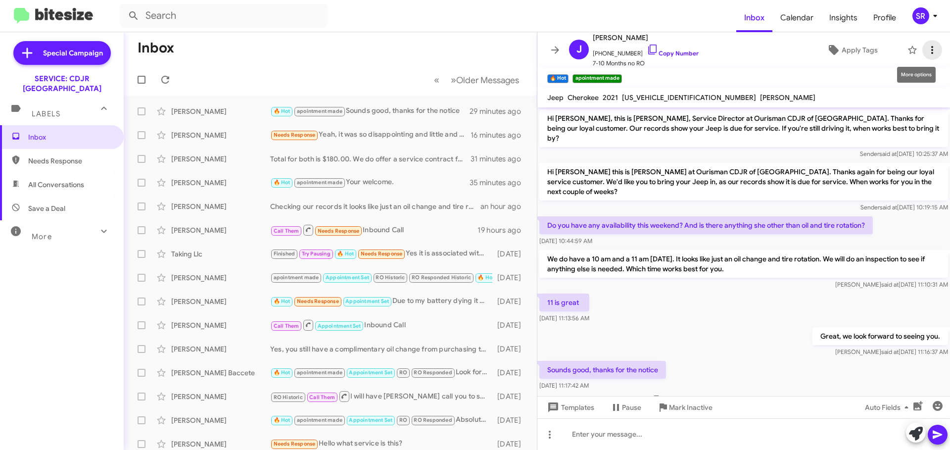
click at [926, 48] on icon at bounding box center [932, 50] width 12 height 12
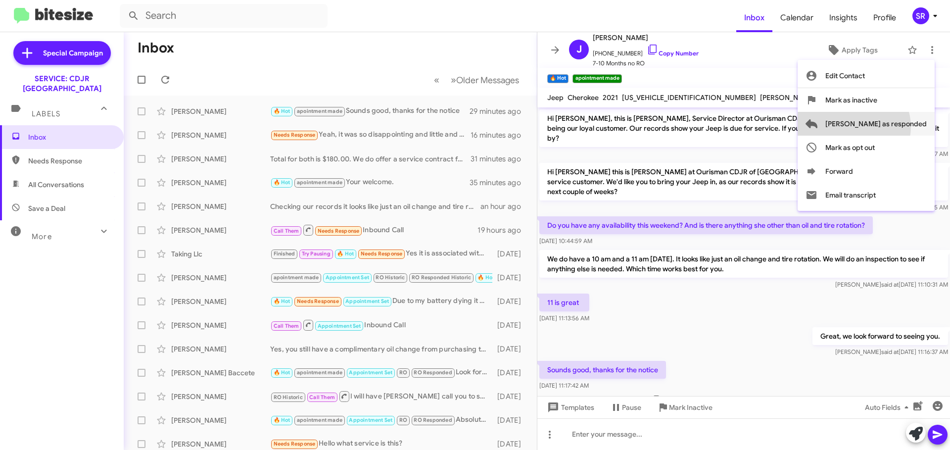
click at [893, 127] on span "[PERSON_NAME] as responded" at bounding box center [875, 124] width 101 height 24
